Goal: Transaction & Acquisition: Purchase product/service

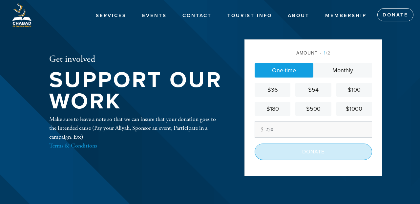
type input "250"
click at [310, 149] on input "Donate" at bounding box center [313, 151] width 117 height 16
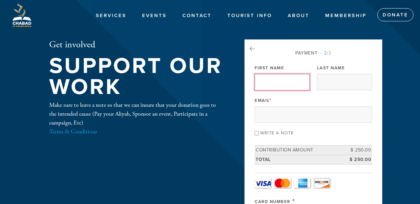
click at [279, 80] on input "First Name" at bounding box center [282, 82] width 55 height 16
type input "Meyer"
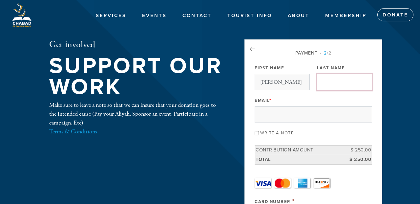
type input "Zafrany"
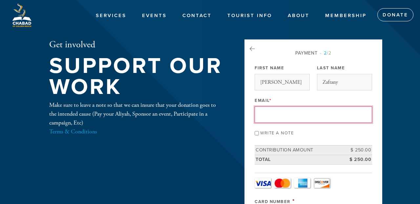
type input "meyerzafrany@gmail.com"
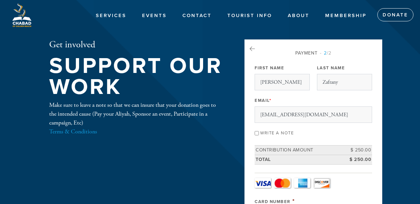
click at [257, 133] on input "Write a note" at bounding box center [257, 133] width 4 height 4
checkbox input "true"
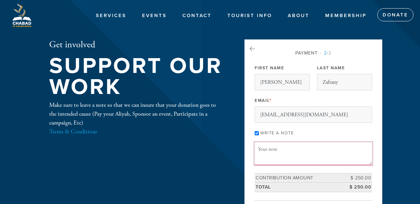
click at [261, 153] on textarea "Message or dedication" at bounding box center [313, 153] width 117 height 22
type textarea "Contribution to security"
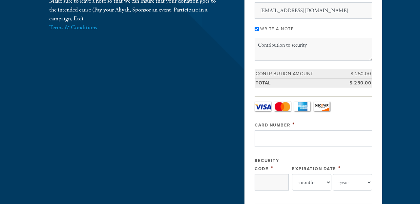
scroll to position [105, 0]
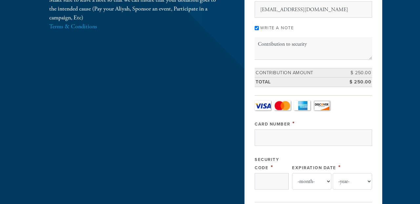
click at [262, 106] on link "Visa" at bounding box center [263, 105] width 16 height 10
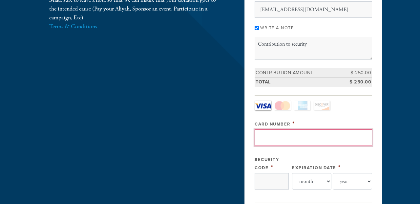
click at [267, 135] on input "Card Number" at bounding box center [313, 137] width 117 height 16
type input "4100390618140707"
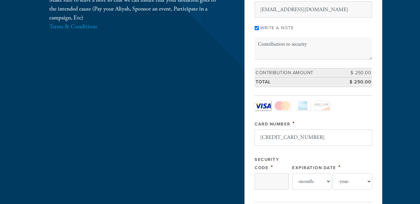
type input "128"
select select "5"
select select "2027"
click at [363, 109] on div "Card Type - select - Visa MasterCard Amex Discover Visa MasterCard Amex Discover" at bounding box center [313, 105] width 117 height 10
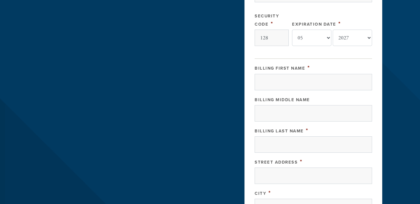
scroll to position [249, 0]
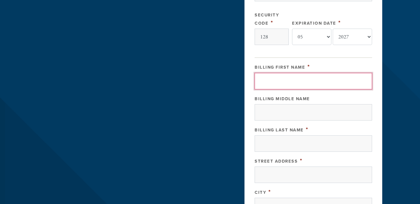
click at [280, 82] on input "Billing First Name" at bounding box center [313, 81] width 117 height 16
type input "Meyer"
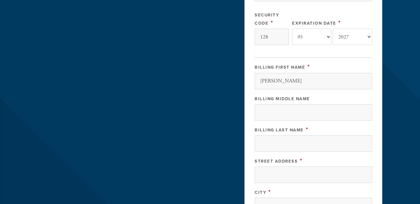
type input "Zafrany"
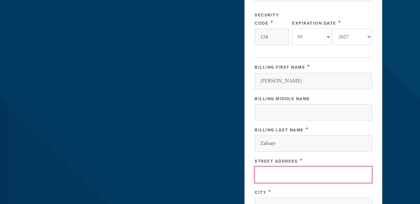
type input "18975 Collins Avenue"
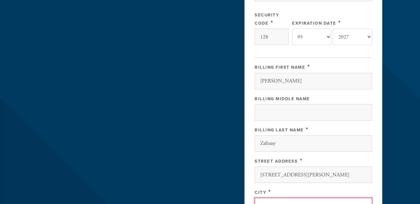
type input "Sunny Isles Beach"
type input "33160"
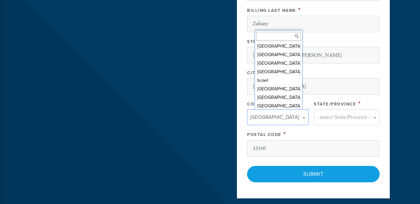
scroll to position [25, 0]
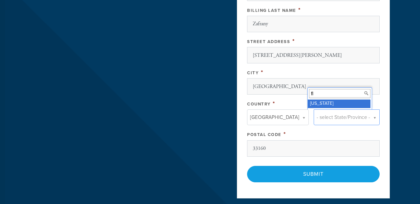
type input "fl"
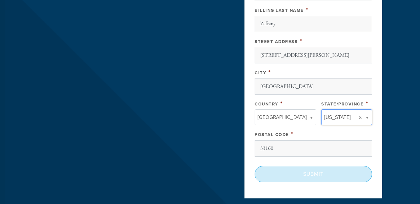
click at [311, 172] on input "Submit" at bounding box center [313, 174] width 117 height 16
